Goal: Register for event/course

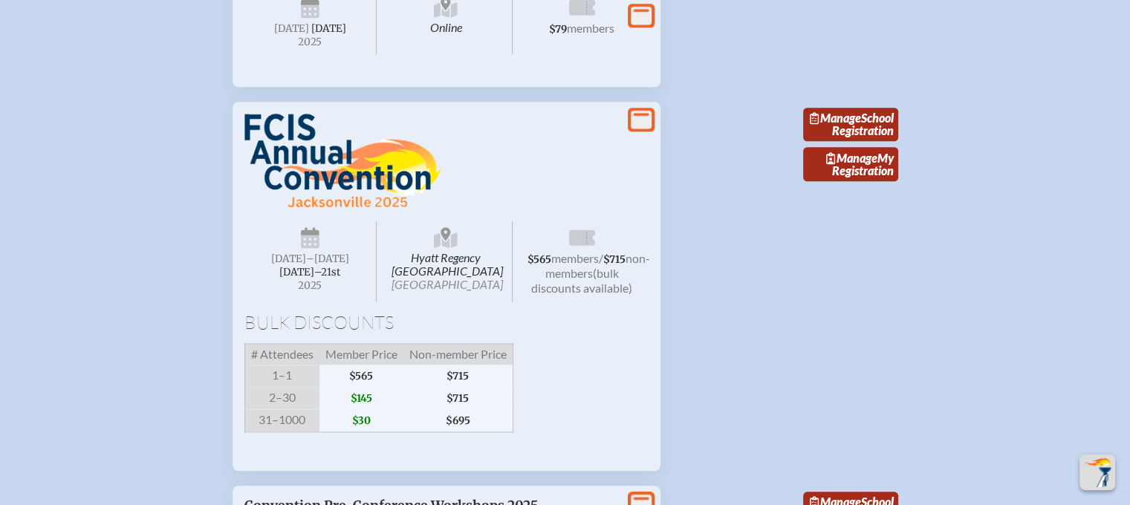
scroll to position [1635, 0]
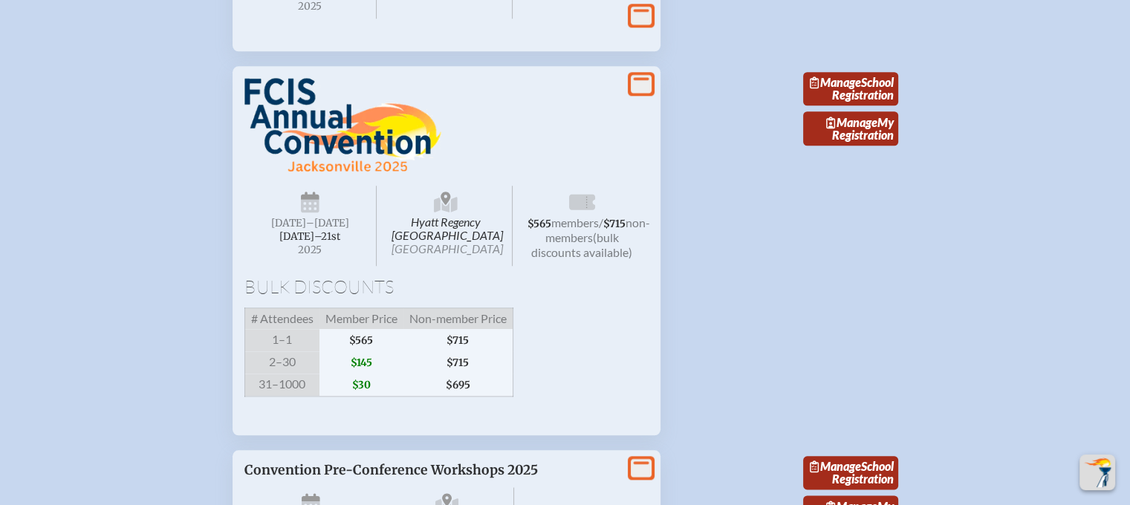
click at [551, 230] on span "$565" at bounding box center [540, 224] width 24 height 13
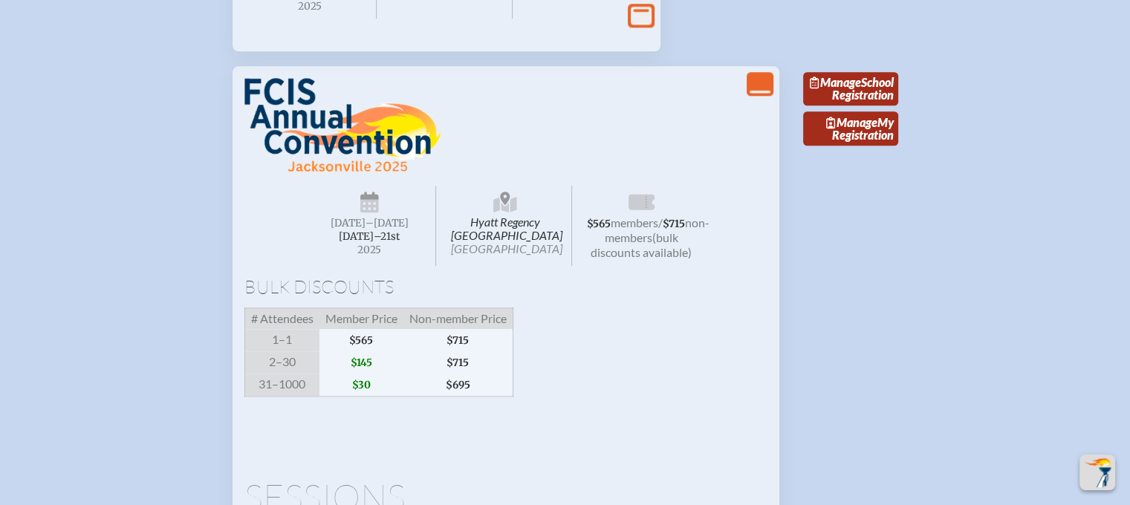
click at [642, 210] on icon at bounding box center [642, 202] width 26 height 16
click at [851, 106] on link "Manage School Registration" at bounding box center [850, 89] width 95 height 34
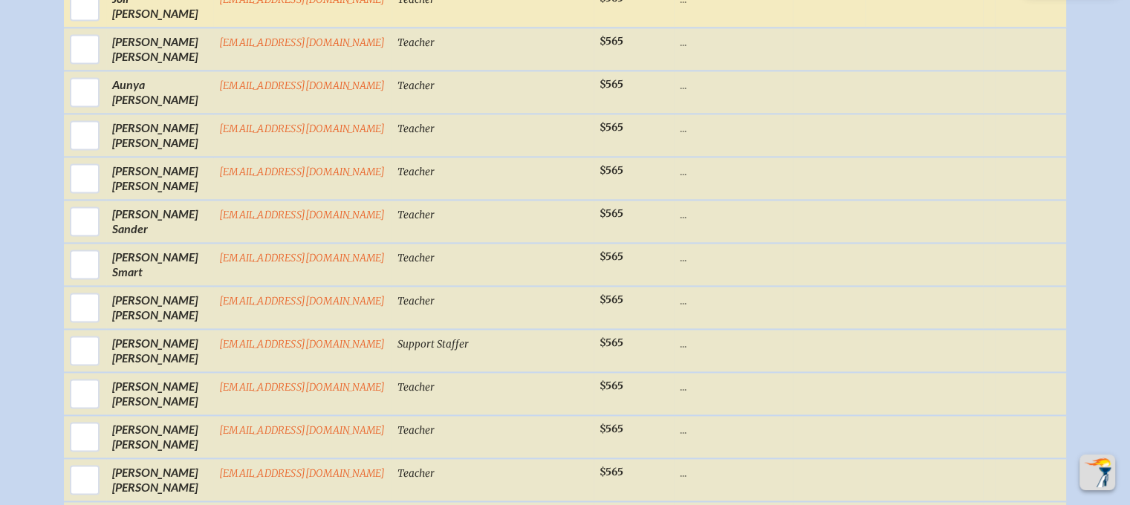
scroll to position [2229, 0]
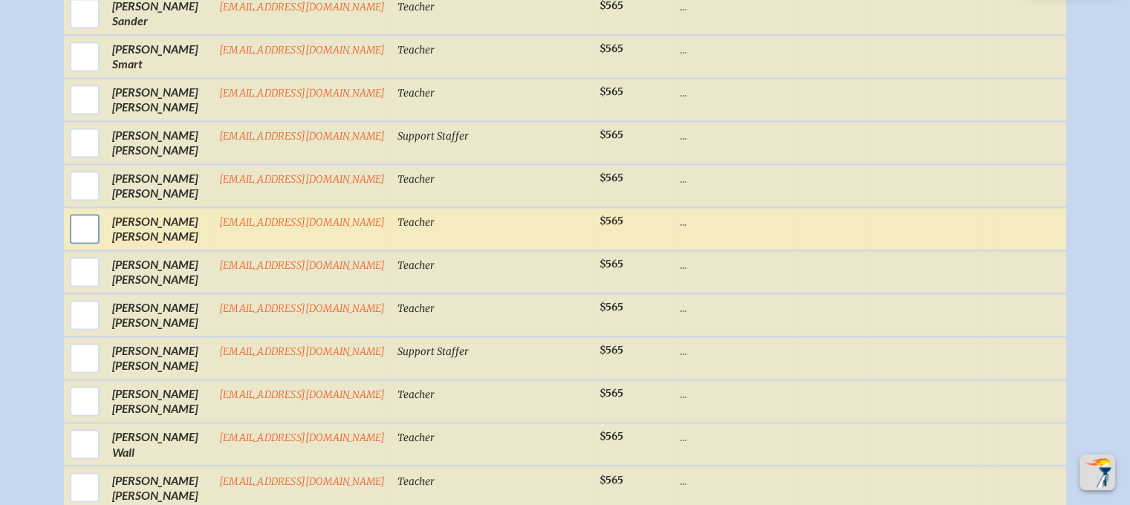
click at [68, 210] on input "checkbox" at bounding box center [84, 228] width 37 height 37
checkbox input "true"
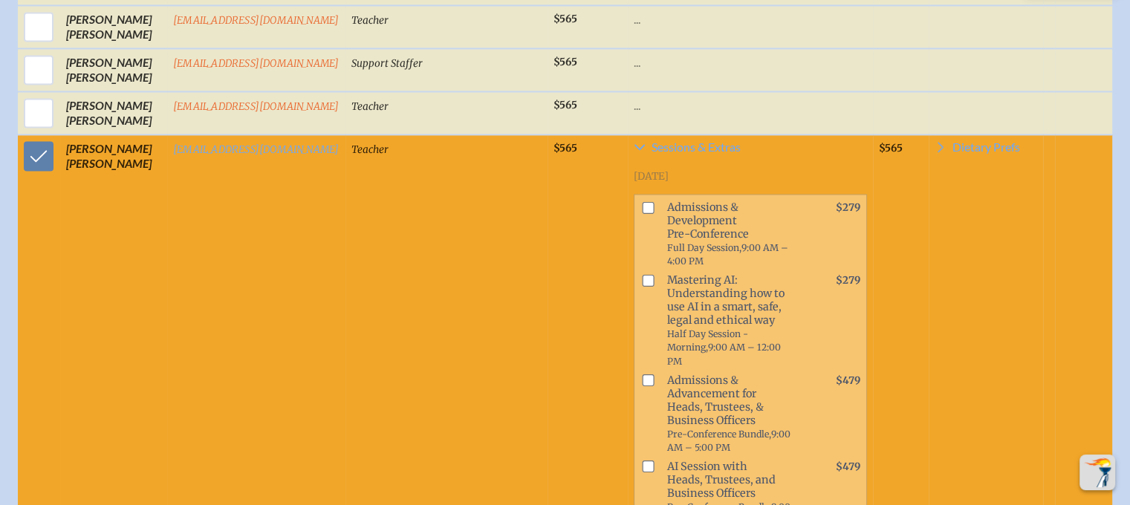
scroll to position [2482, 0]
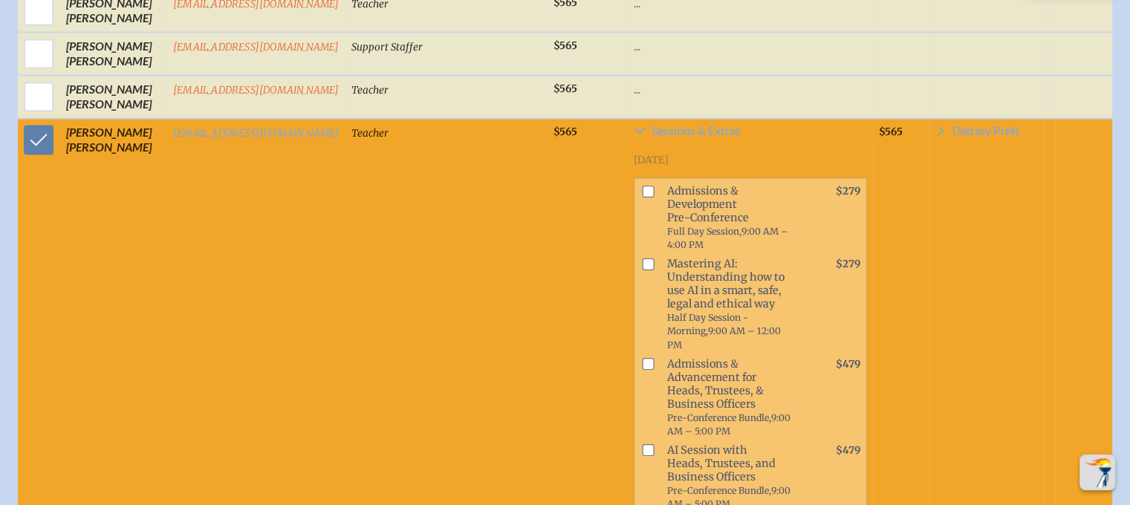
click at [654, 186] on input "checkbox" at bounding box center [648, 192] width 12 height 12
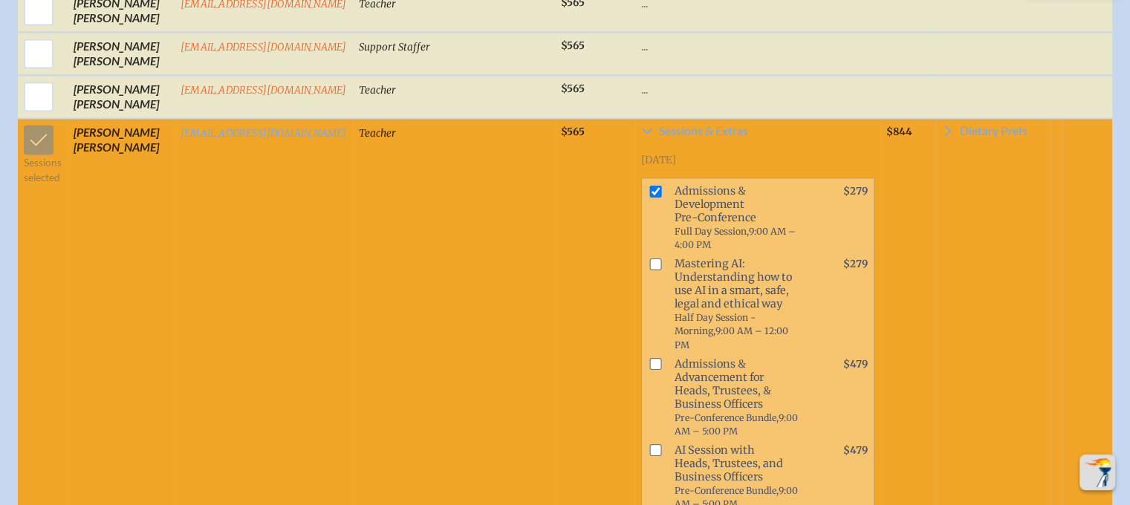
click at [661, 186] on input "checkbox" at bounding box center [655, 192] width 12 height 12
checkbox input "false"
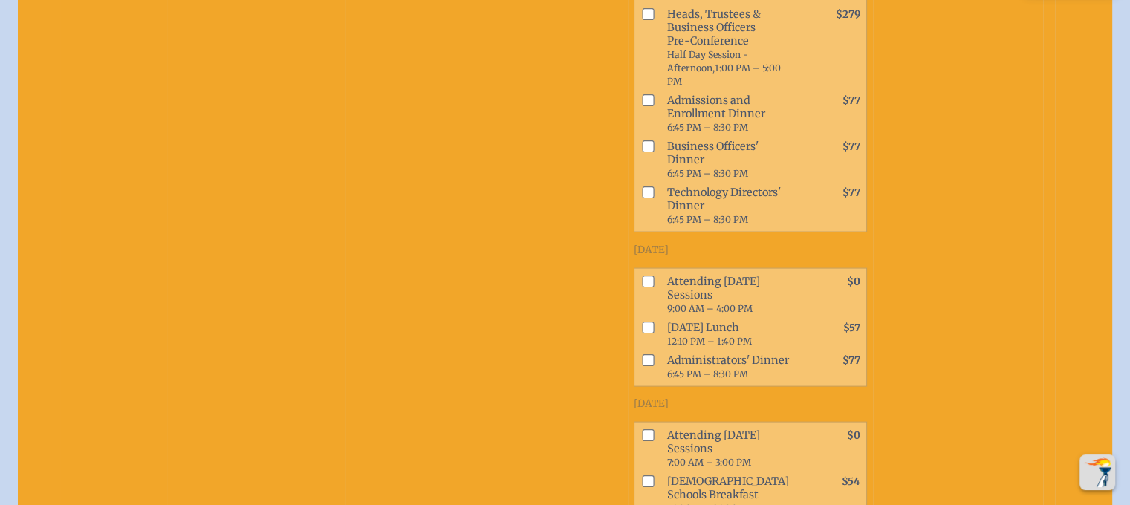
scroll to position [3002, 0]
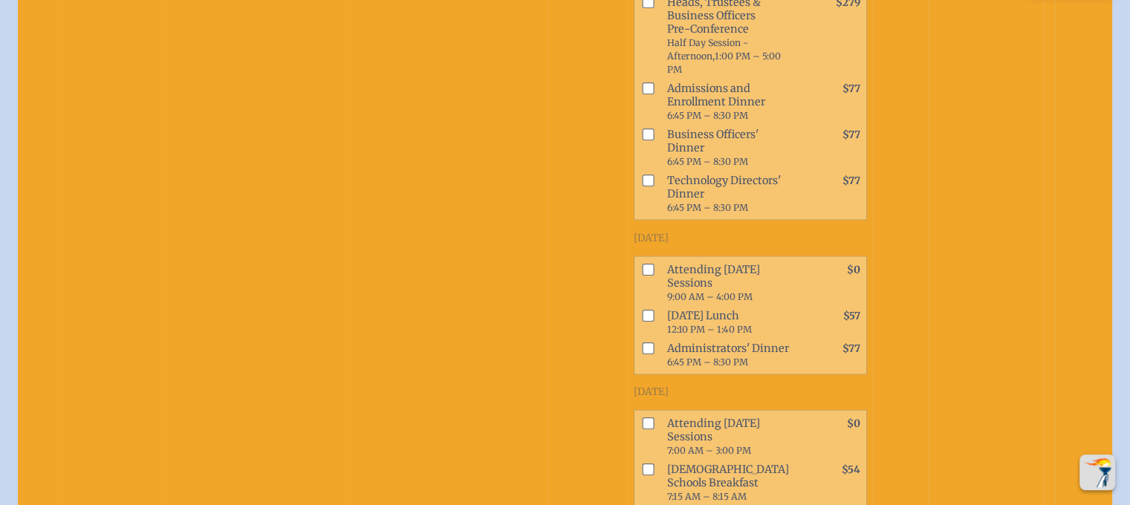
click at [654, 276] on input "checkbox" at bounding box center [648, 270] width 12 height 12
checkbox input "true"
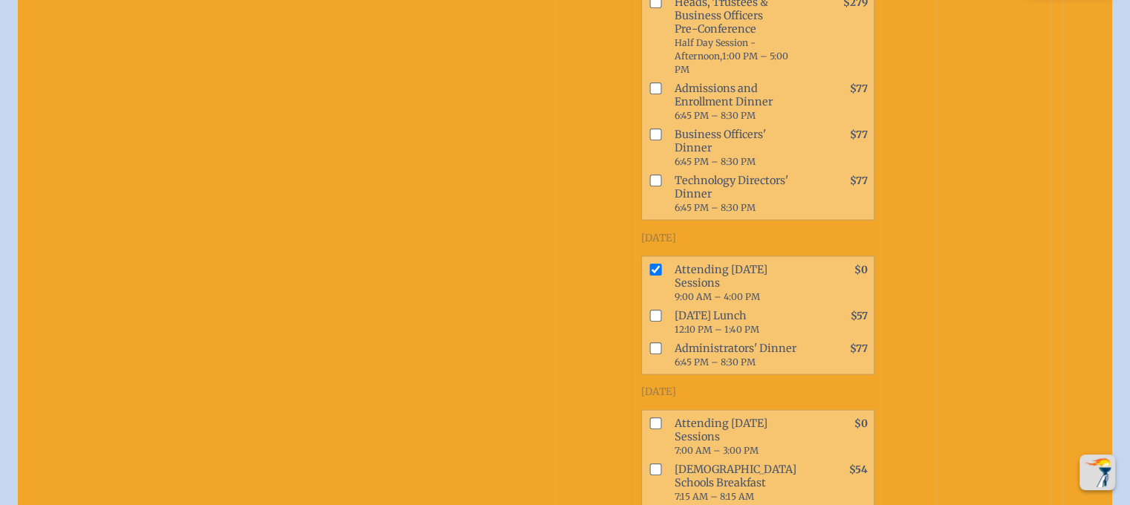
click at [661, 322] on input "checkbox" at bounding box center [655, 316] width 12 height 12
checkbox input "true"
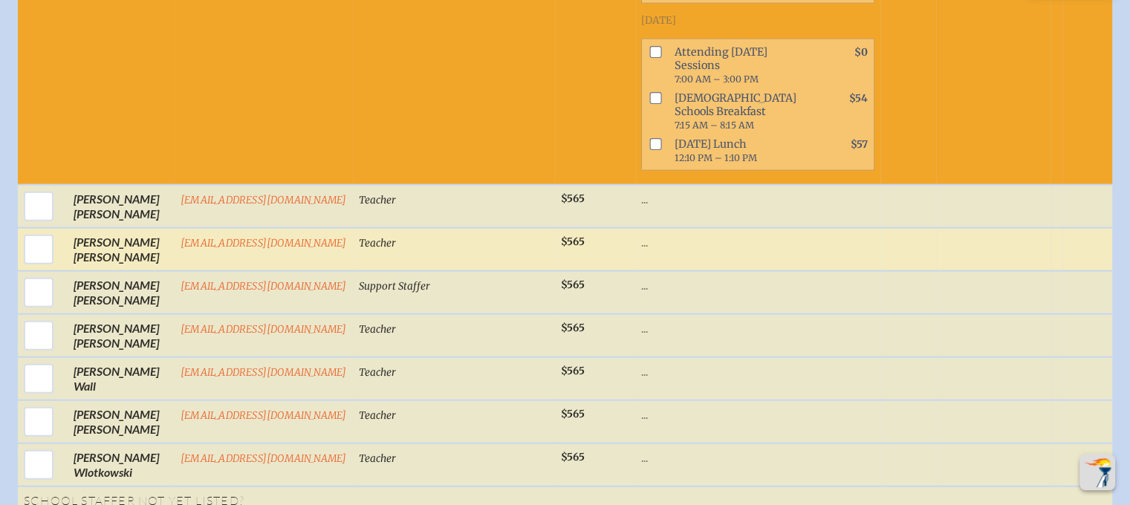
scroll to position [3448, 0]
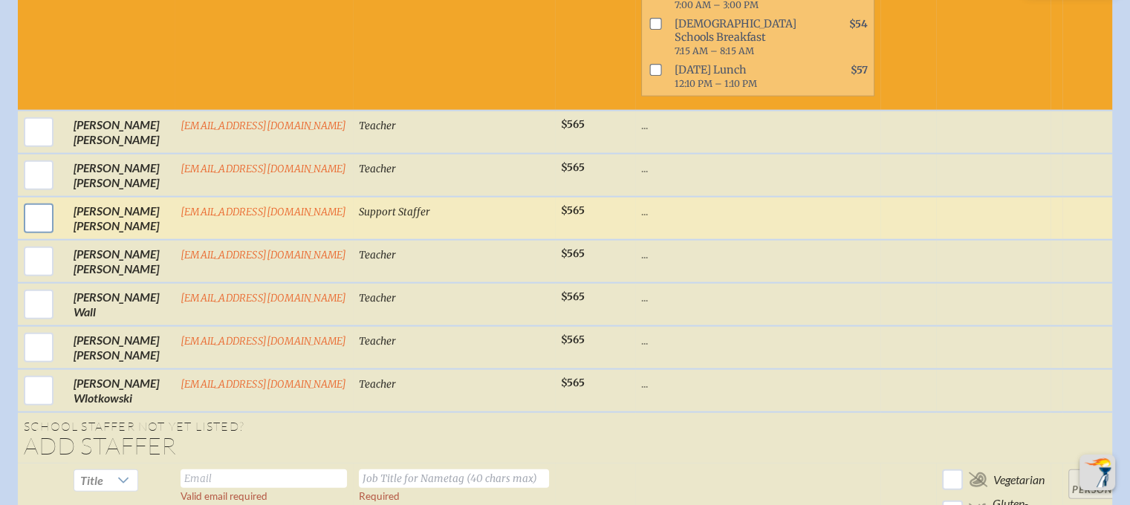
click at [28, 237] on input "checkbox" at bounding box center [38, 218] width 37 height 37
checkbox input "true"
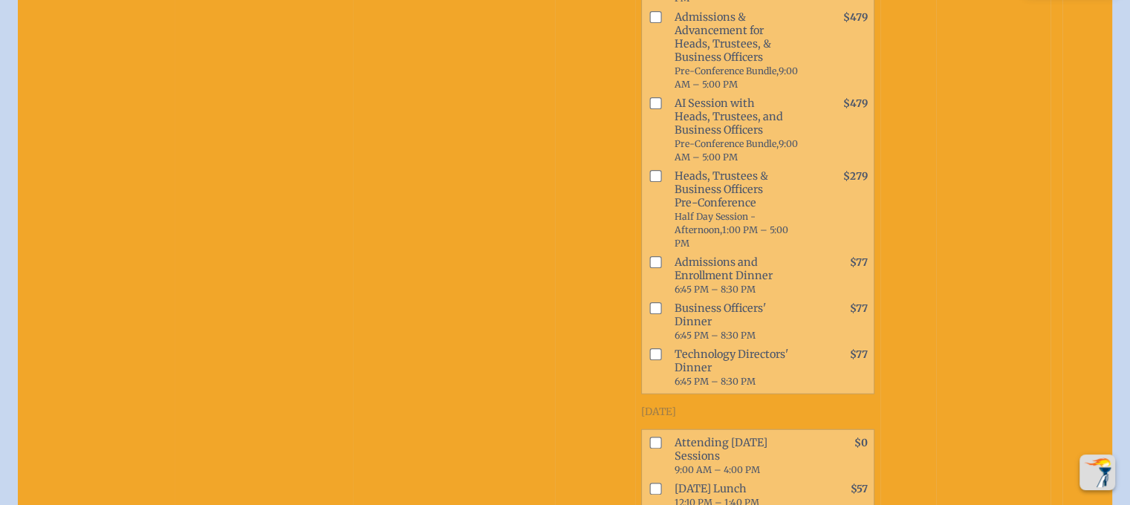
scroll to position [4042, 0]
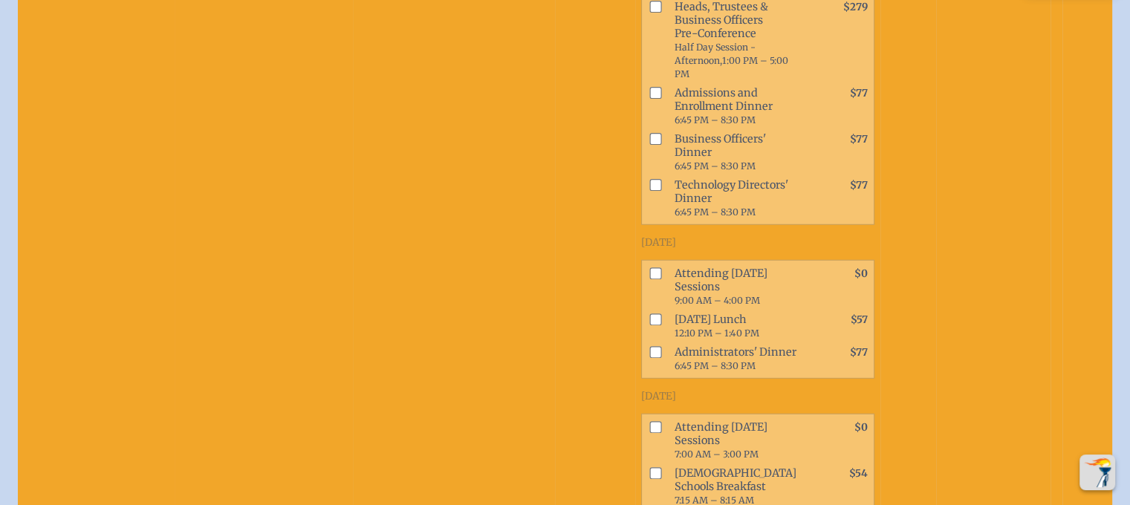
click at [661, 326] on input "checkbox" at bounding box center [655, 320] width 12 height 12
checkbox input "true"
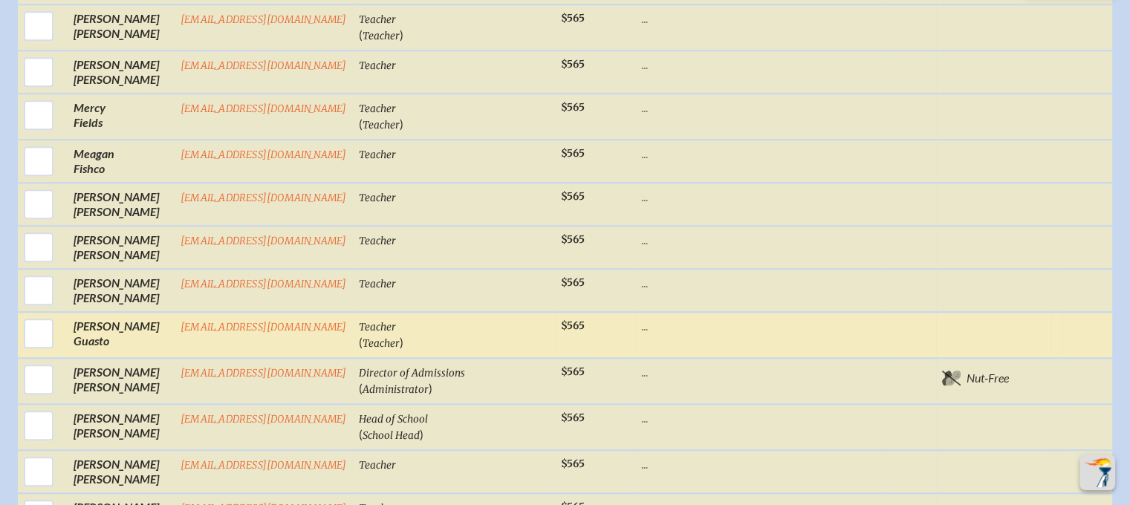
scroll to position [1219, 0]
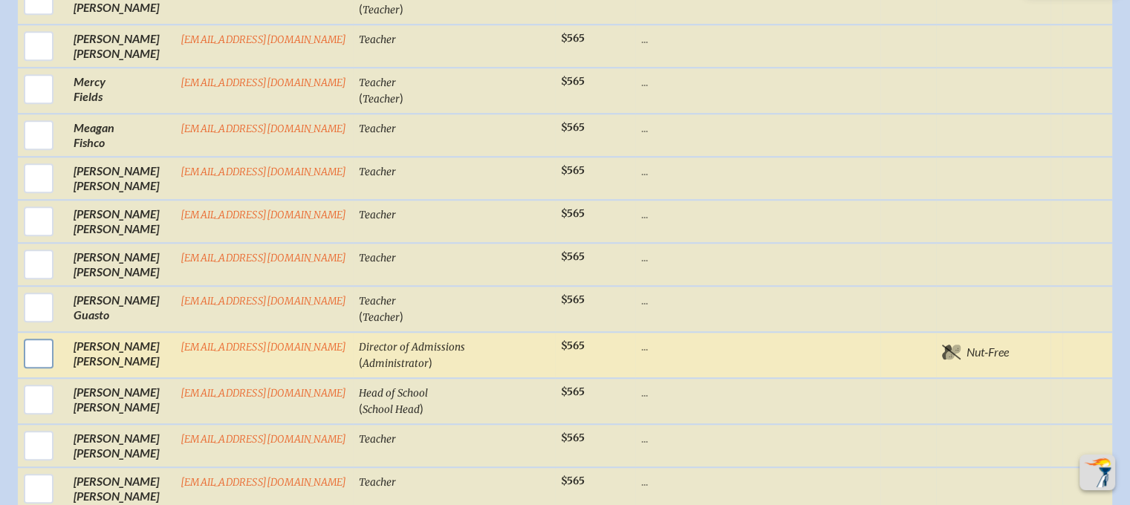
click at [46, 341] on input "checkbox" at bounding box center [38, 353] width 37 height 37
checkbox input "true"
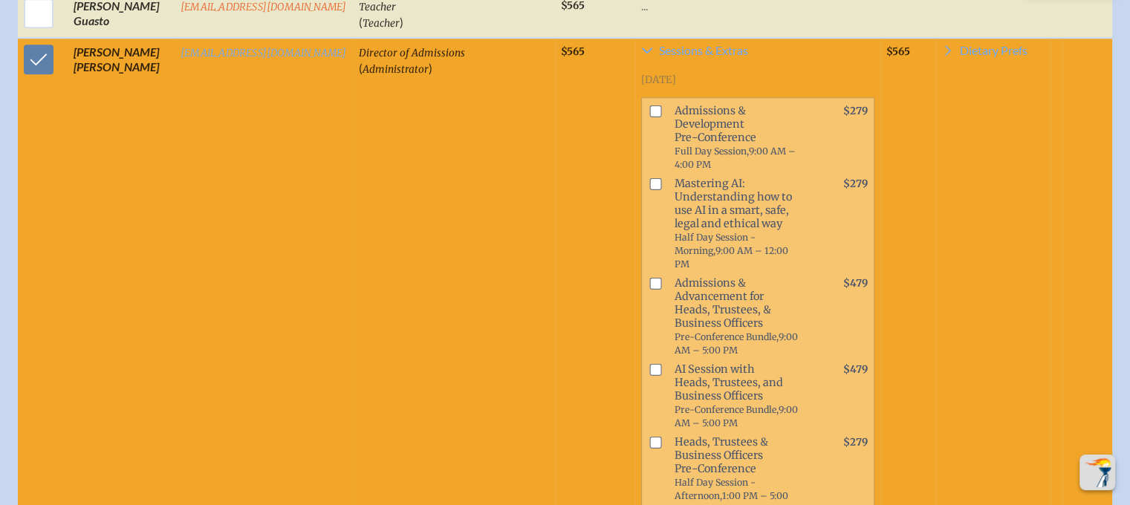
scroll to position [1516, 0]
